Goal: Find contact information: Find contact information

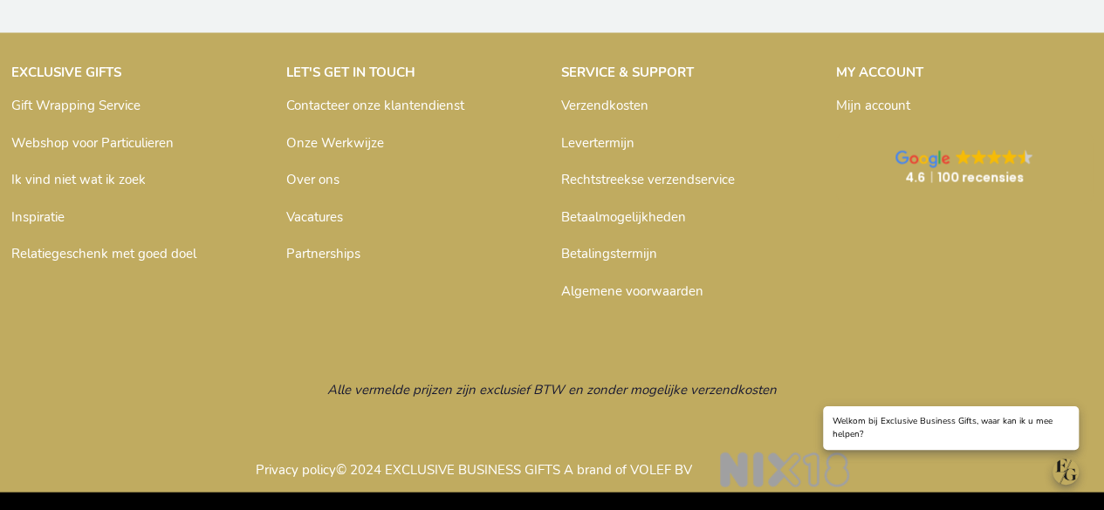
scroll to position [1658, 0]
click at [377, 111] on link "Contacteer onze klantendienst" at bounding box center [375, 104] width 178 height 17
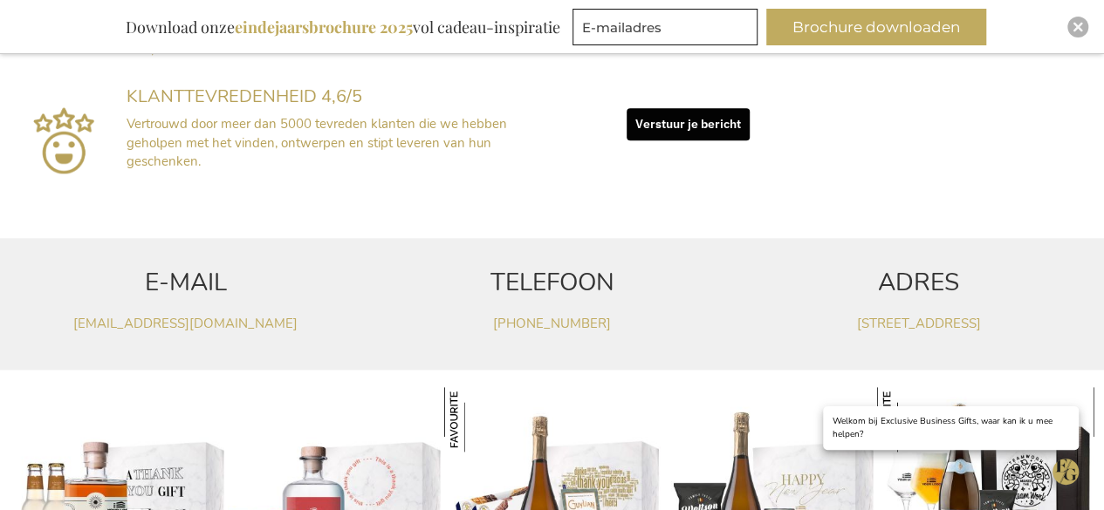
scroll to position [869, 0]
drag, startPoint x: 47, startPoint y: 322, endPoint x: 339, endPoint y: 331, distance: 292.4
click at [339, 331] on p "klantendienst@exclusivebusinessgifts.com" at bounding box center [185, 323] width 349 height 18
copy link "klantendienst@exclusivebusinessgifts.com"
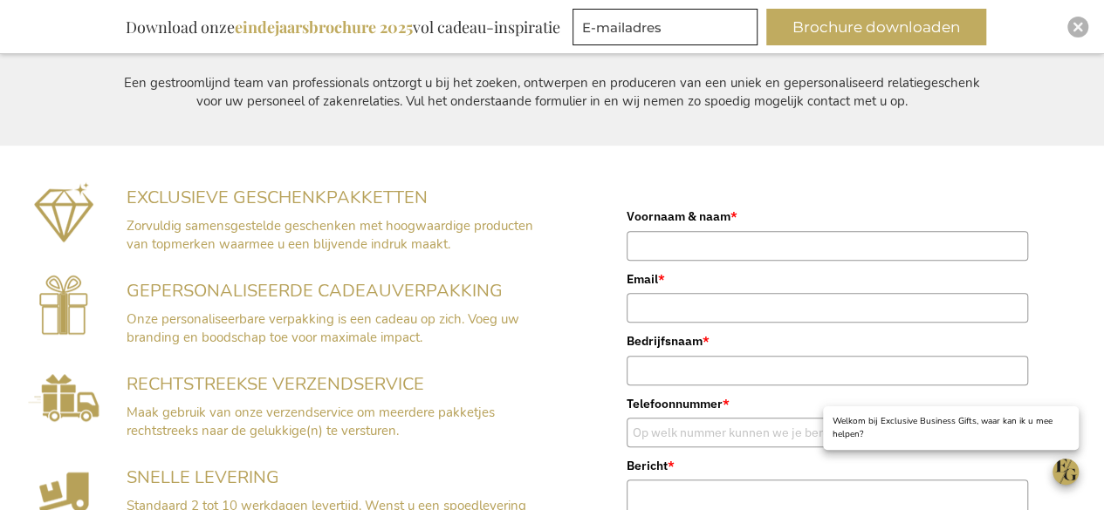
scroll to position [0, 0]
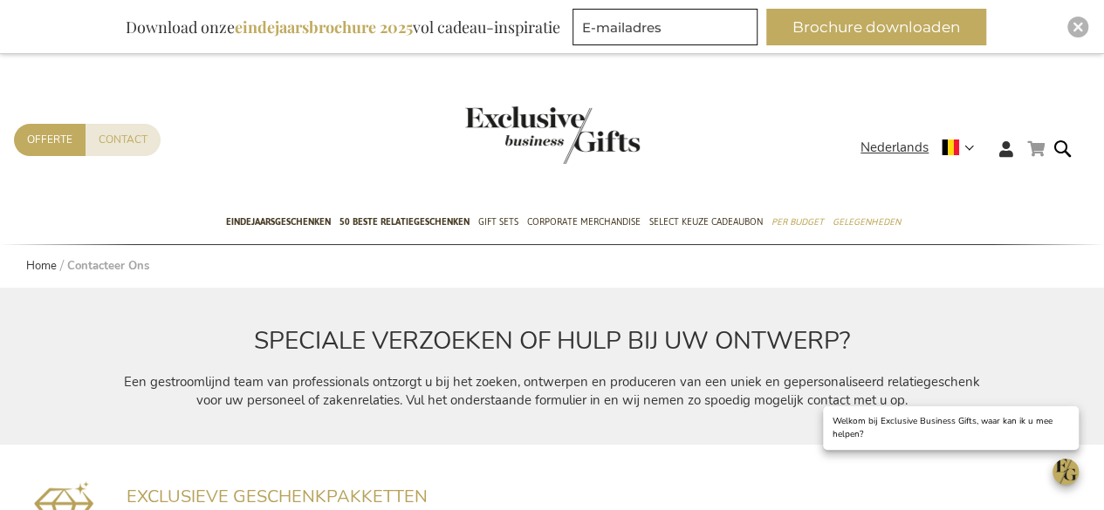
click at [1031, 139] on link "Winkelwagen" at bounding box center [1035, 149] width 17 height 22
click at [1033, 151] on link "Winkelwagen" at bounding box center [1035, 149] width 17 height 22
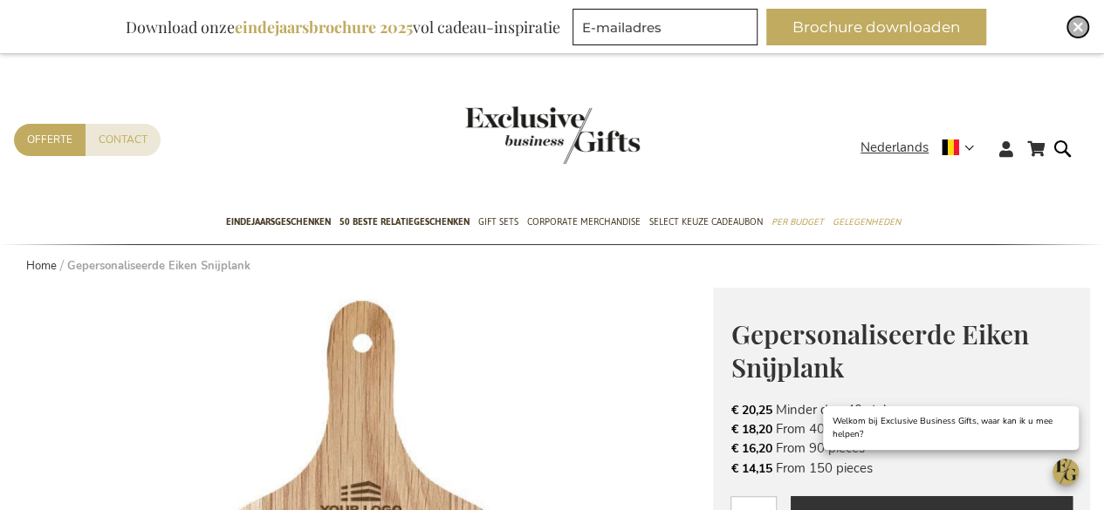
click at [1078, 24] on img "Close" at bounding box center [1077, 27] width 10 height 10
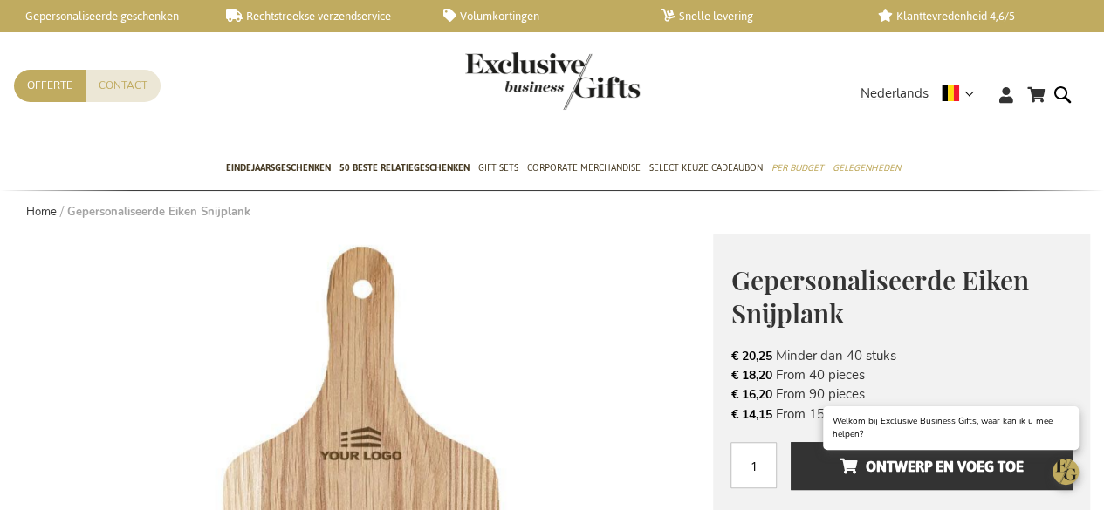
click at [829, 107] on div "Contact Offerte" at bounding box center [437, 109] width 846 height 78
